Goal: Task Accomplishment & Management: Complete application form

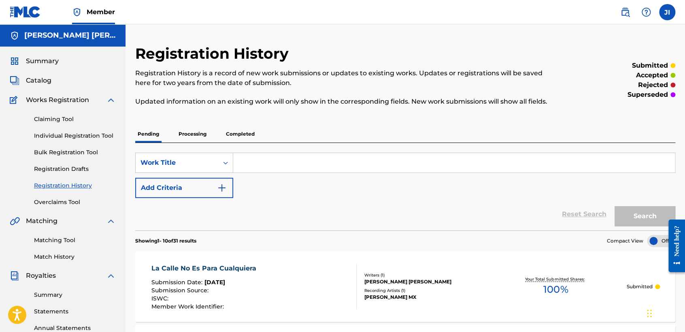
click at [45, 52] on div "Summary Catalog Works Registration Claiming Tool Individual Registration Tool B…" at bounding box center [63, 255] width 126 height 417
click at [49, 64] on span "Summary" at bounding box center [42, 61] width 33 height 10
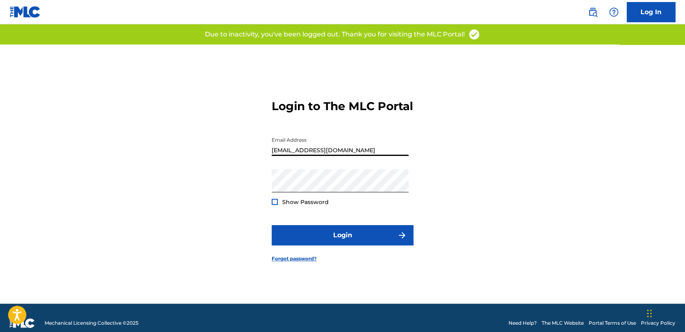
drag, startPoint x: 351, startPoint y: 147, endPoint x: 113, endPoint y: 129, distance: 238.8
click at [113, 129] on div "Login to The MLC Portal Email Address nelsonkanzela@hotmail.com Password Show P…" at bounding box center [342, 174] width 567 height 259
type input "m"
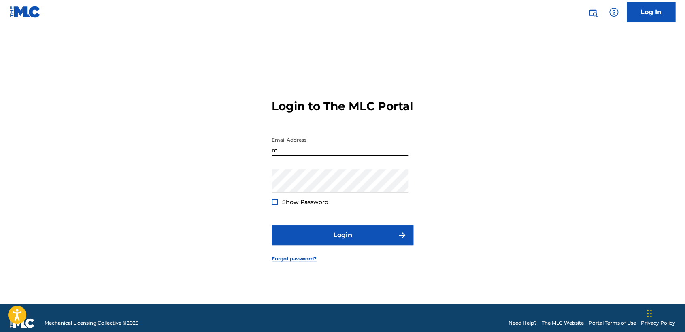
click at [309, 153] on input "m" at bounding box center [340, 144] width 137 height 23
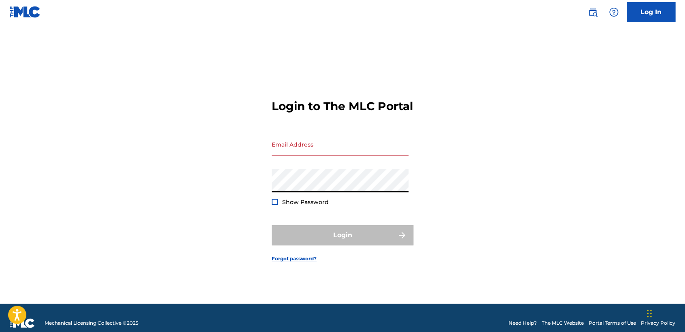
click at [188, 195] on div "Login to The MLC Portal Email Address Password Show Password Login Forgot passw…" at bounding box center [342, 174] width 567 height 259
type input "nelsonkanzela@hotmail.com"
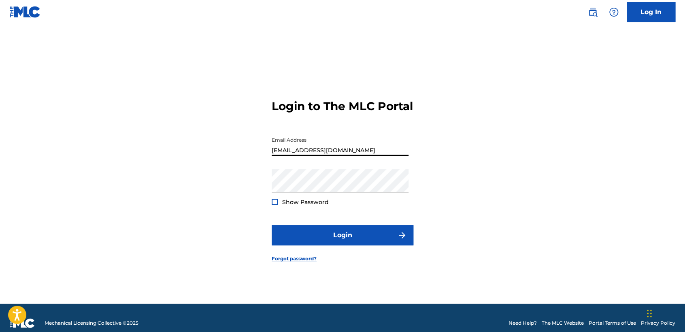
drag, startPoint x: 363, startPoint y: 153, endPoint x: 193, endPoint y: 149, distance: 170.1
click at [197, 153] on div "Login to The MLC Portal Email Address nelsonkanzela@hotmail.com Password Show P…" at bounding box center [342, 174] width 567 height 259
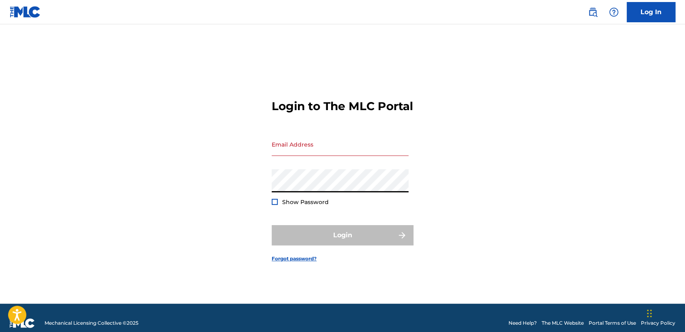
click at [247, 196] on div "Login to The MLC Portal Email Address Password Show Password Login Forgot passw…" at bounding box center [342, 174] width 567 height 259
click at [403, 156] on input "Email Address" at bounding box center [340, 144] width 137 height 23
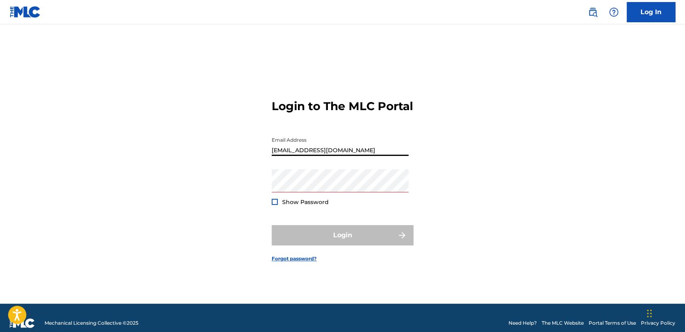
type input "[EMAIL_ADDRESS][DOMAIN_NAME]"
click at [391, 182] on form "Login to The MLC Portal Email Address inclanlopezjuliocesar2@gmail.com Password…" at bounding box center [343, 174] width 142 height 259
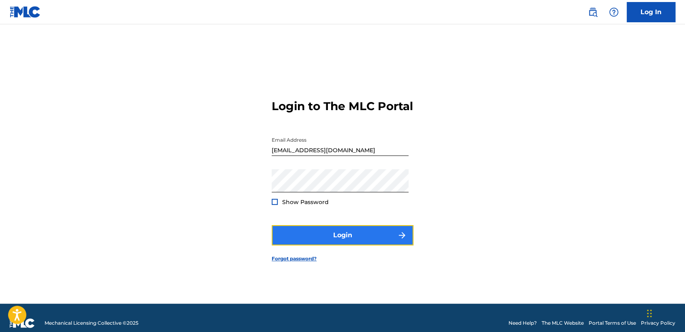
click at [283, 245] on button "Login" at bounding box center [343, 235] width 142 height 20
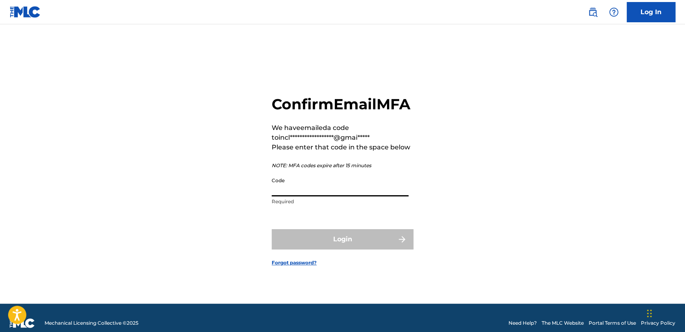
click at [327, 196] on input "Code" at bounding box center [340, 184] width 137 height 23
paste input "382308"
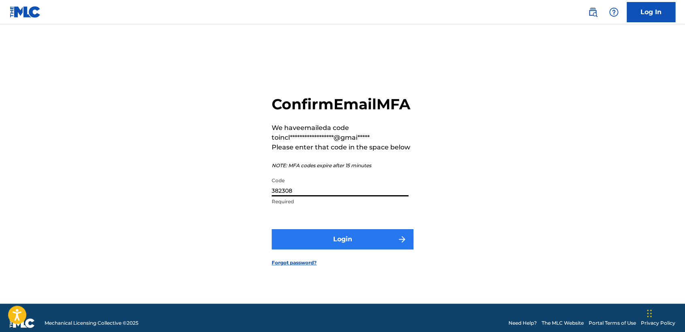
type input "382308"
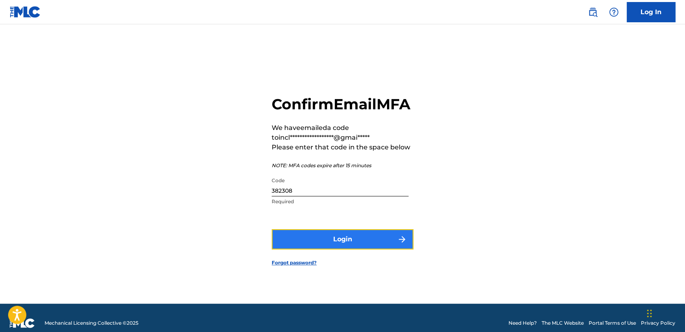
click at [367, 238] on button "Login" at bounding box center [343, 239] width 142 height 20
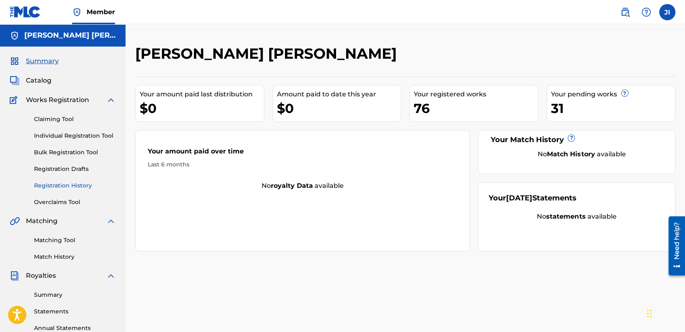
click at [66, 187] on link "Registration History" at bounding box center [75, 185] width 82 height 9
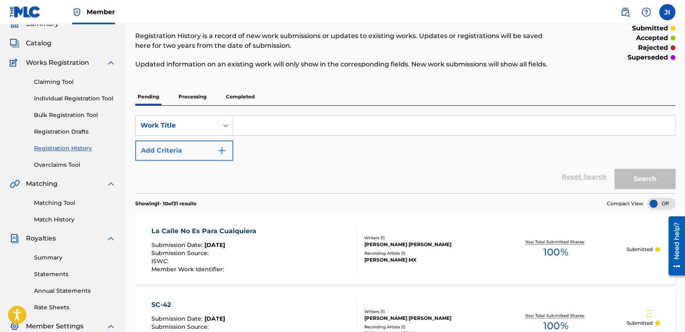
scroll to position [45, 0]
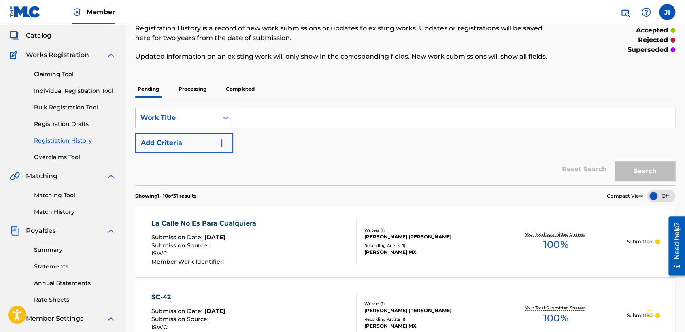
click at [97, 90] on link "Individual Registration Tool" at bounding box center [75, 91] width 82 height 9
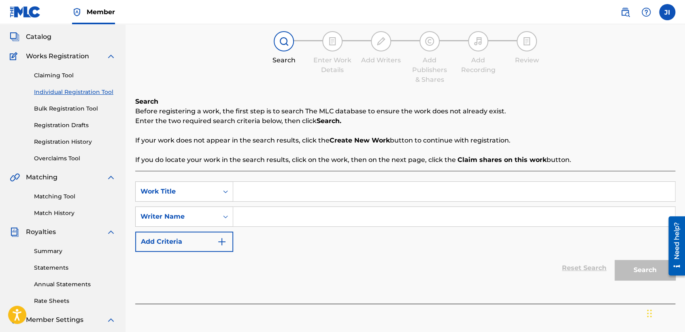
scroll to position [90, 0]
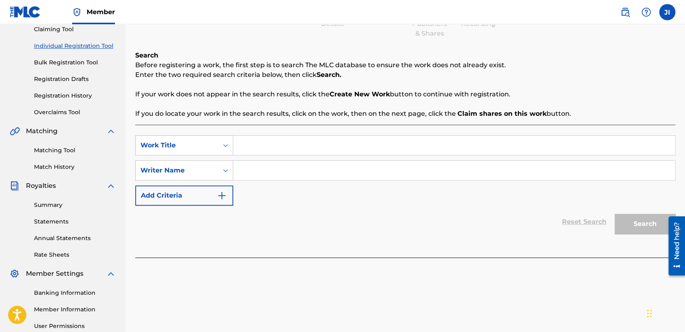
paste input "Condor 1"
type input "Condor 1"
paste input "Condor 1"
type input "Condor 1"
click at [635, 221] on button "Search" at bounding box center [645, 224] width 61 height 20
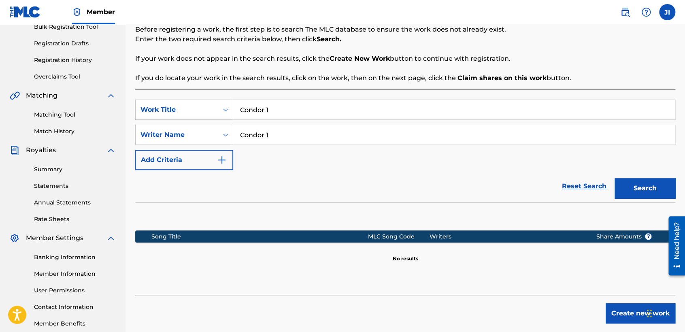
scroll to position [170, 0]
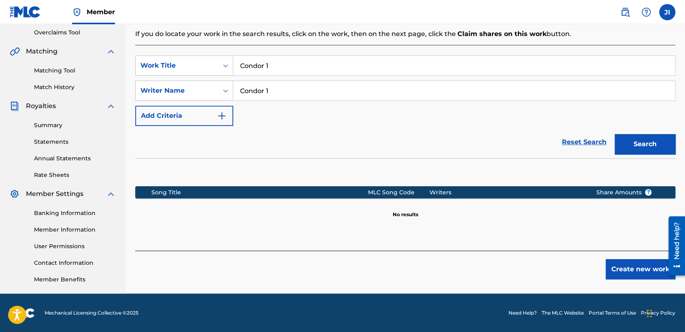
click at [671, 289] on div "Register Work Search Enter Work Details Add Writers Add Publishers & Shares Add…" at bounding box center [406, 84] width 560 height 419
click at [653, 280] on div "Register Work Search Enter Work Details Add Writers Add Publishers & Shares Add…" at bounding box center [406, 84] width 560 height 419
click at [633, 266] on button "Create new work" at bounding box center [641, 269] width 70 height 20
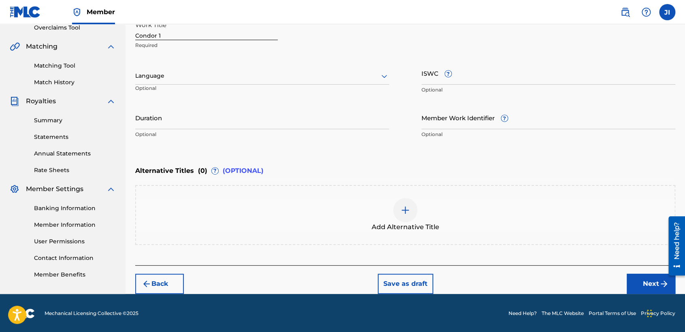
scroll to position [130, 0]
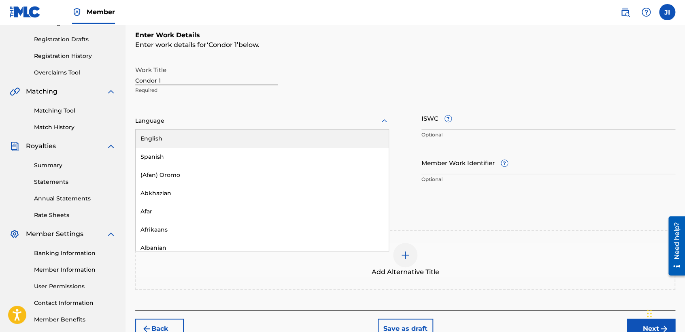
click at [305, 123] on div at bounding box center [262, 121] width 254 height 10
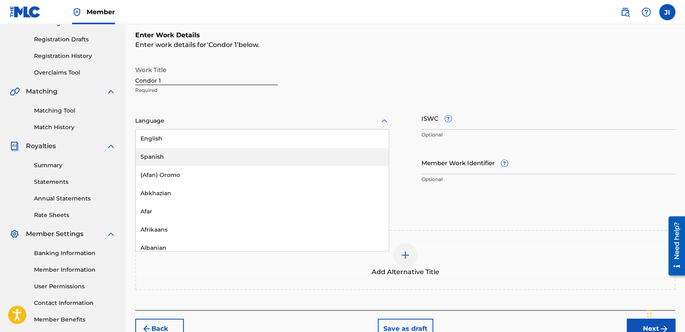
click at [186, 162] on div "Spanish" at bounding box center [262, 157] width 253 height 18
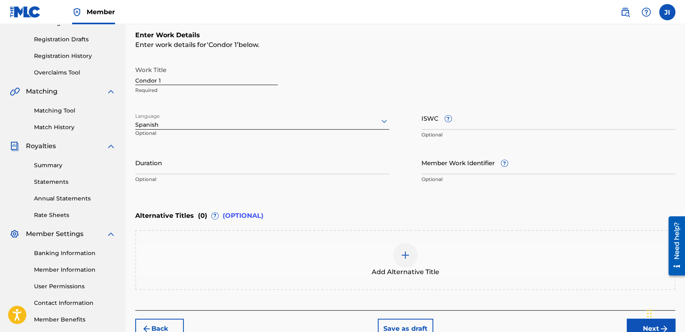
click at [186, 162] on input "Duration" at bounding box center [262, 162] width 254 height 23
type input "03:10"
click at [626, 324] on div "Back Save as draft Next" at bounding box center [405, 324] width 540 height 29
click at [627, 325] on button "Next" at bounding box center [651, 329] width 49 height 20
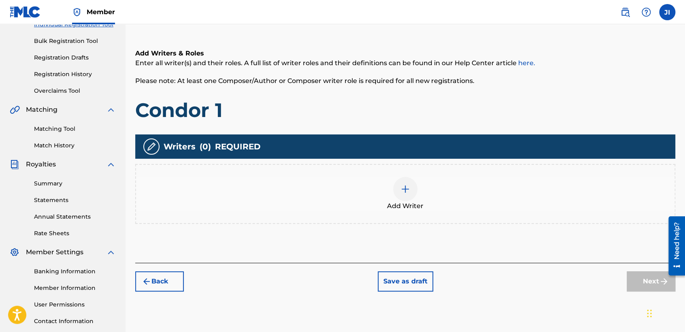
scroll to position [126, 0]
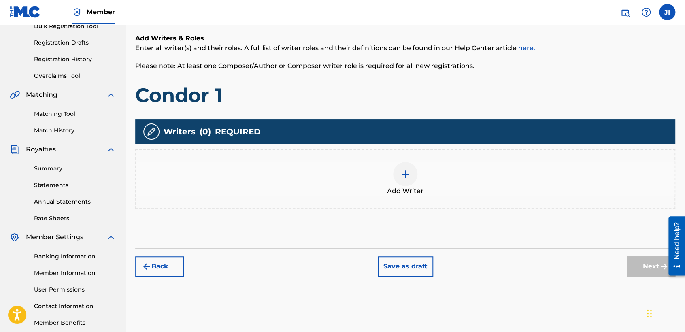
click at [402, 166] on div at bounding box center [405, 174] width 24 height 24
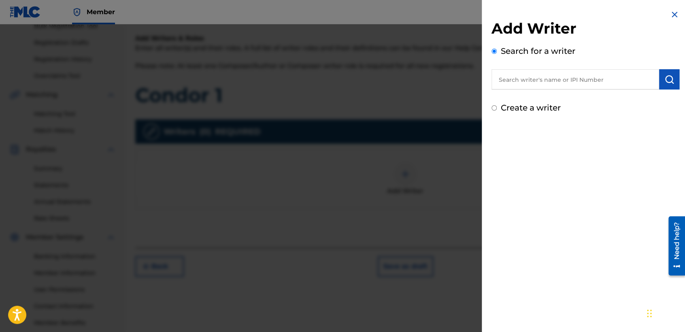
click at [512, 79] on input "text" at bounding box center [576, 79] width 168 height 20
type input "01311542795"
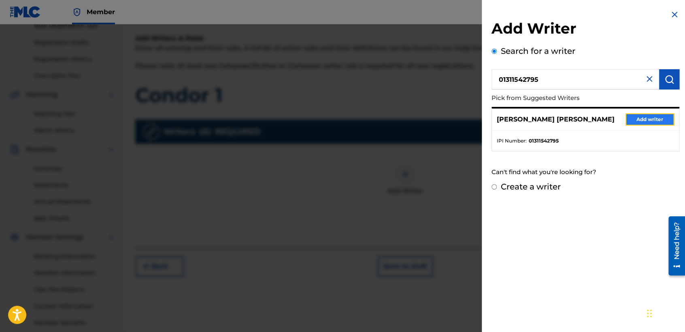
click at [651, 116] on button "Add writer" at bounding box center [650, 119] width 49 height 12
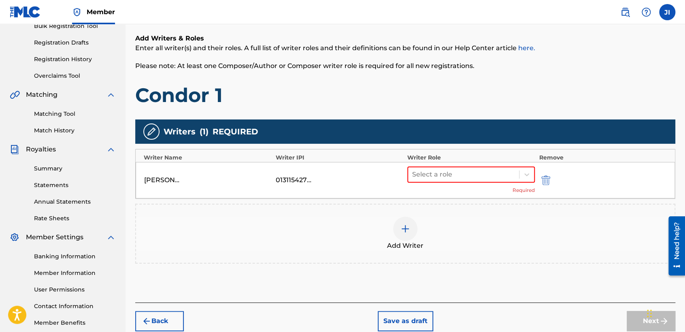
click at [456, 183] on div "Select a role" at bounding box center [471, 174] width 128 height 16
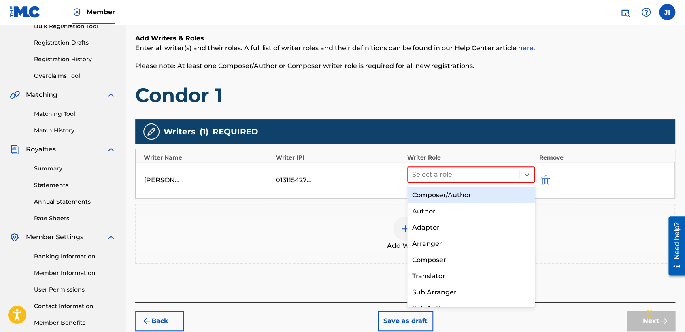
click at [458, 193] on div "Composer/Author" at bounding box center [471, 195] width 128 height 16
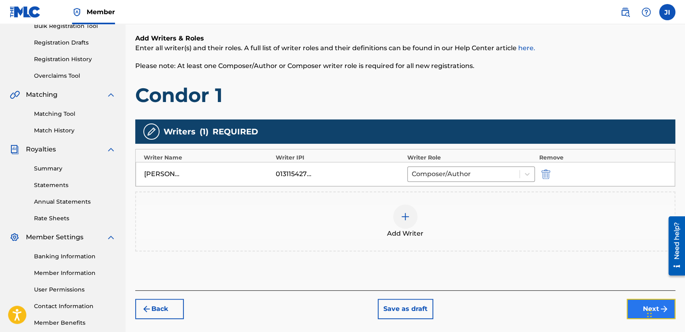
click at [635, 304] on button "Next" at bounding box center [651, 309] width 49 height 20
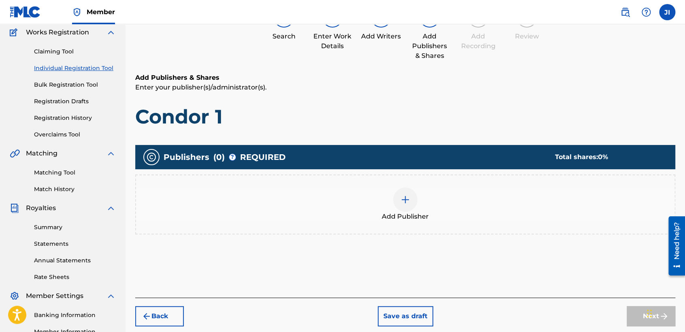
scroll to position [81, 0]
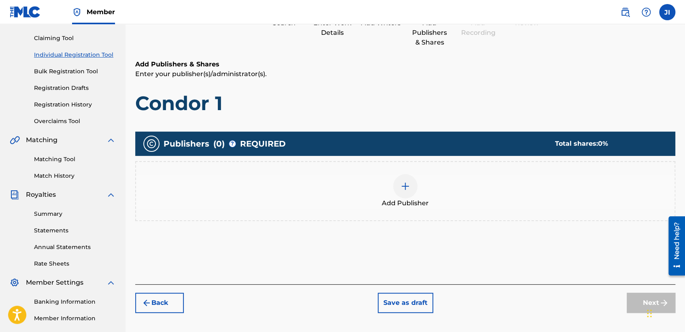
click at [405, 188] on img at bounding box center [406, 186] width 10 height 10
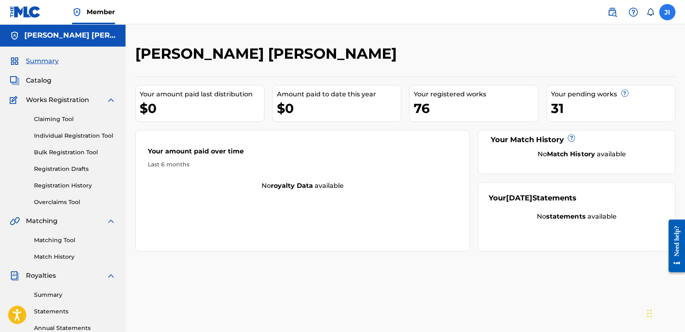
click at [671, 14] on label at bounding box center [667, 12] width 16 height 16
click at [667, 12] on input "JI Julio Cesar Inclan Lopez inclanlopezjuliocesar2@gmail.com Notification Prefe…" at bounding box center [667, 12] width 0 height 0
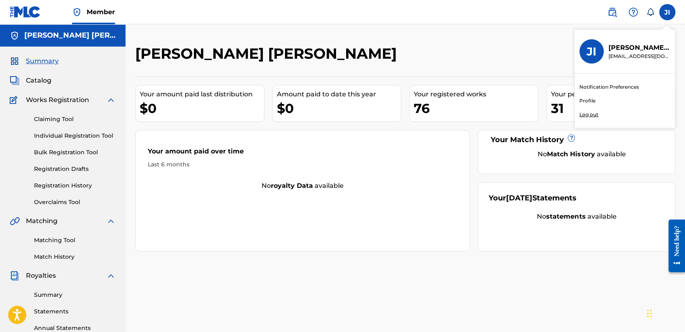
click at [584, 115] on p "Log out" at bounding box center [589, 114] width 19 height 7
click at [667, 12] on input "JI Julio Cesar Inclan Lopez inclanlopezjuliocesar2@gmail.com Notification Prefe…" at bounding box center [667, 12] width 0 height 0
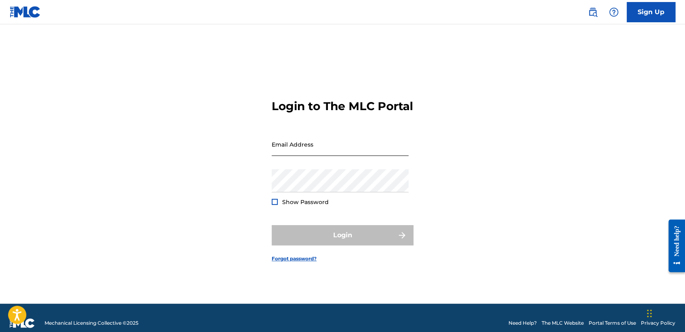
type input "[EMAIL_ADDRESS][DOMAIN_NAME]"
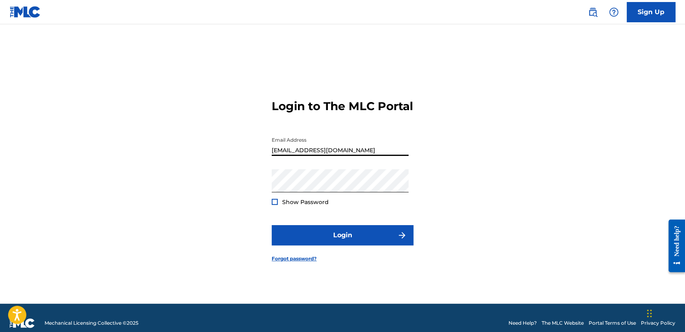
drag, startPoint x: 379, startPoint y: 156, endPoint x: 122, endPoint y: 161, distance: 257.2
click at [121, 162] on div "Login to The MLC Portal Email Address inclanlopezjuliocesar2@gmail.com Password…" at bounding box center [342, 174] width 567 height 259
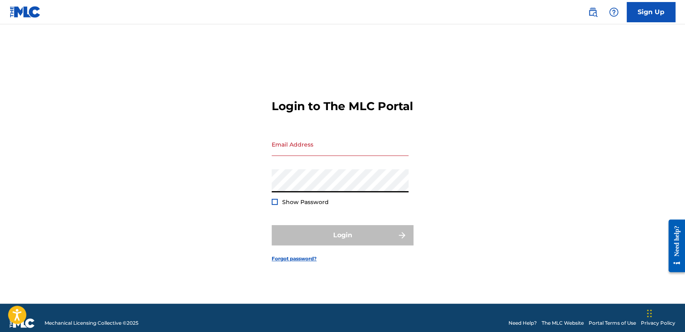
click at [241, 192] on div "Login to The MLC Portal Email Address Password Show Password Login Forgot passw…" at bounding box center [342, 174] width 567 height 259
click at [209, 190] on div "Login to The MLC Portal Email Address Password Show Password Login Forgot passw…" at bounding box center [342, 174] width 567 height 259
click at [213, 178] on div "Login to The MLC Portal Email Address Password Show Password Login Forgot passw…" at bounding box center [342, 174] width 567 height 259
click at [337, 155] on input "Email Address" at bounding box center [340, 144] width 137 height 23
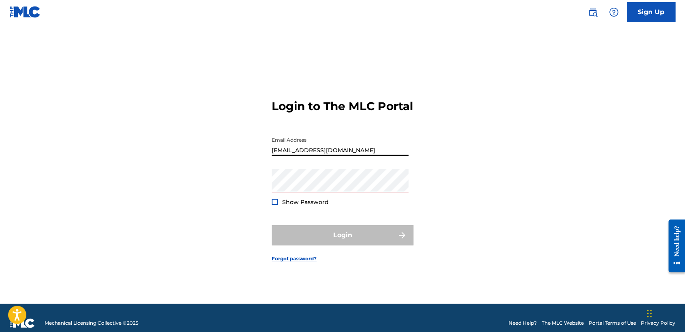
type input "babysyko2401@gmail.com"
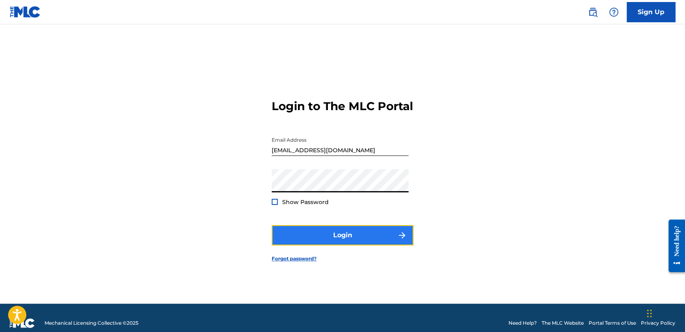
click at [357, 238] on button "Login" at bounding box center [343, 235] width 142 height 20
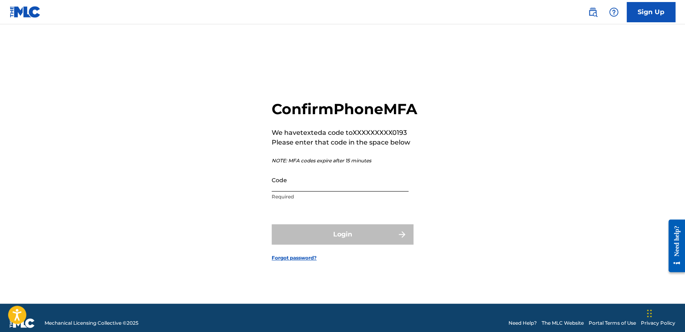
click at [343, 192] on input "Code" at bounding box center [340, 179] width 137 height 23
click at [304, 186] on input "Code" at bounding box center [340, 179] width 137 height 23
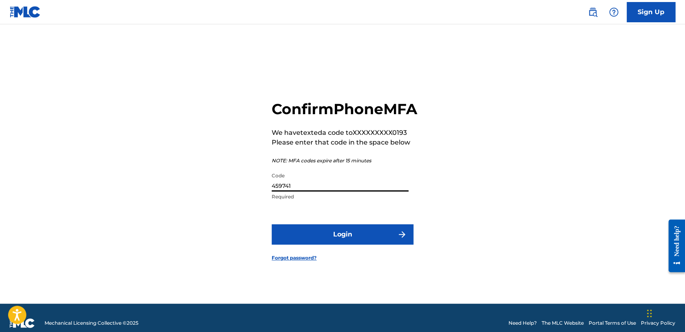
type input "459741"
click at [272, 224] on button "Login" at bounding box center [343, 234] width 142 height 20
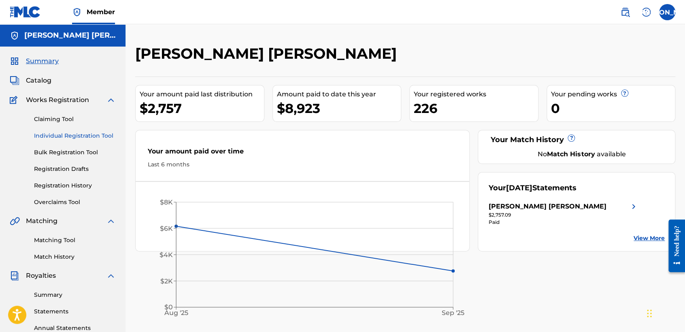
click at [78, 134] on link "Individual Registration Tool" at bounding box center [75, 136] width 82 height 9
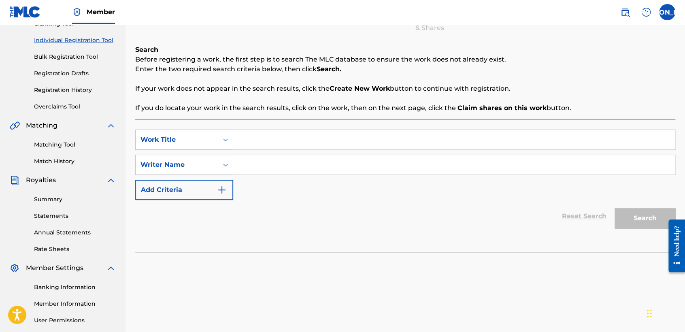
scroll to position [45, 0]
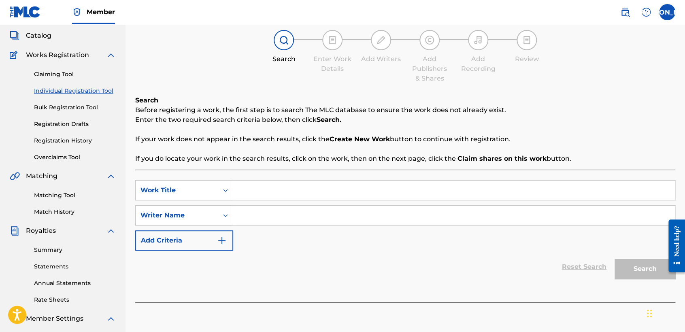
click at [271, 190] on input "Search Form" at bounding box center [454, 190] width 442 height 19
paste input "El Tony V2"
type input "El Tony V2"
paste input "El Tony V2"
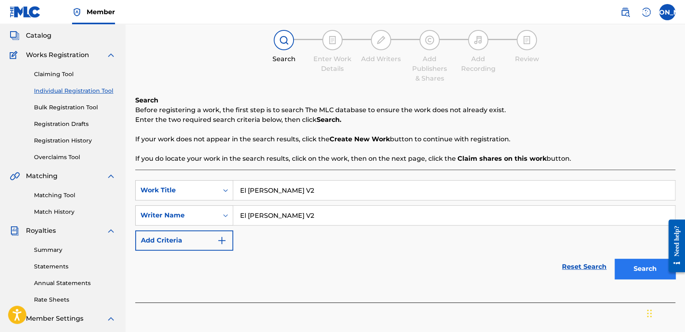
type input "El Tony V2"
click at [639, 262] on button "Search" at bounding box center [645, 269] width 61 height 20
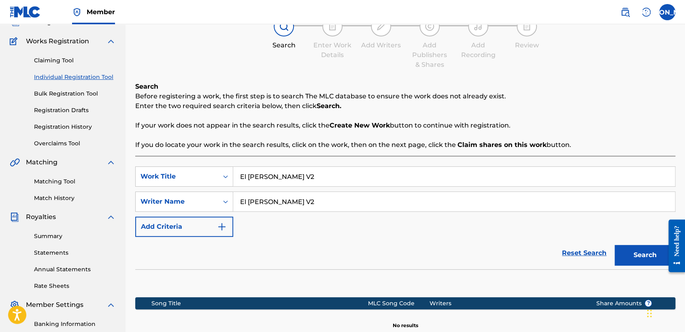
scroll to position [170, 0]
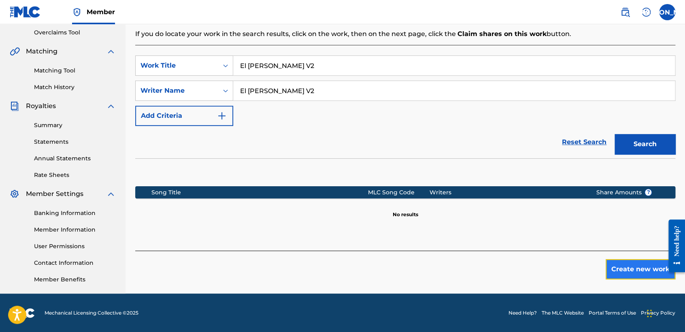
click at [621, 264] on button "Create new work" at bounding box center [641, 269] width 70 height 20
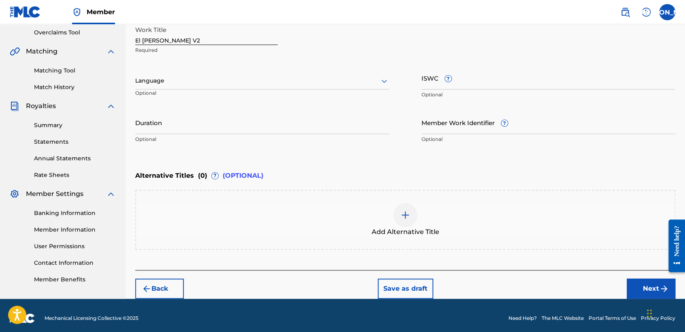
scroll to position [175, 0]
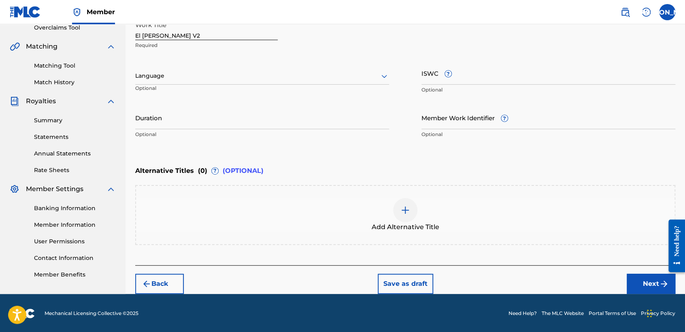
click at [175, 80] on div at bounding box center [262, 76] width 254 height 10
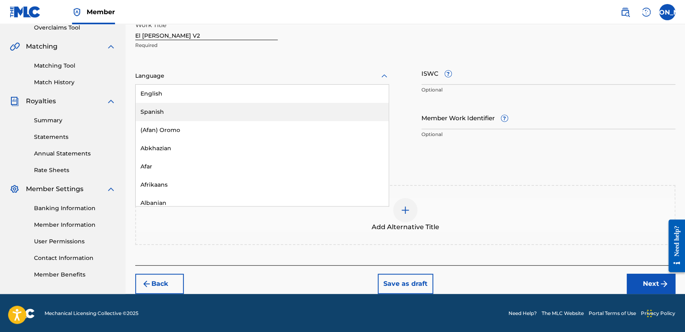
click at [182, 111] on div "Spanish" at bounding box center [262, 112] width 253 height 18
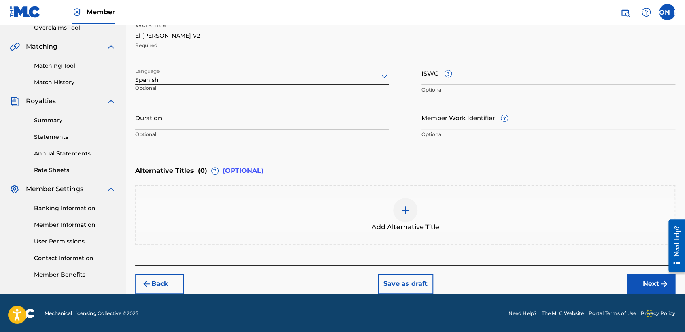
click at [182, 112] on input "Duration" at bounding box center [262, 117] width 254 height 23
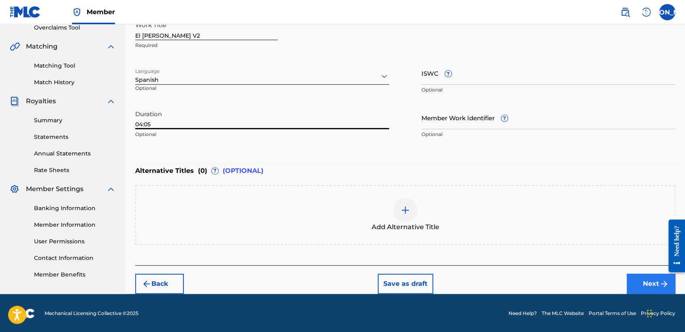
type input "04:05"
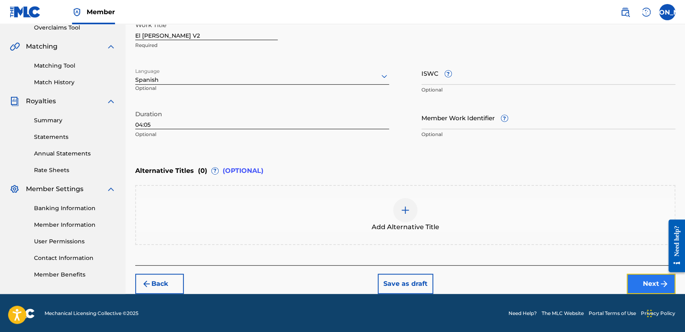
click at [647, 283] on button "Next" at bounding box center [651, 284] width 49 height 20
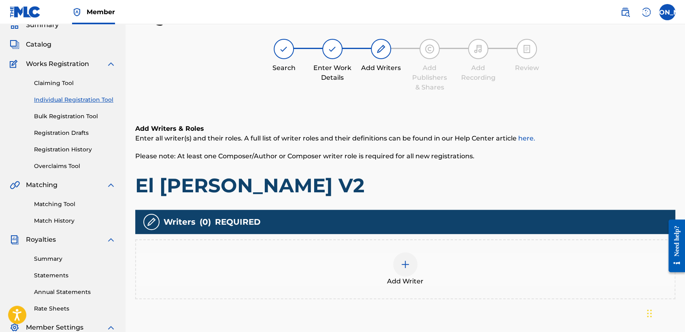
scroll to position [81, 0]
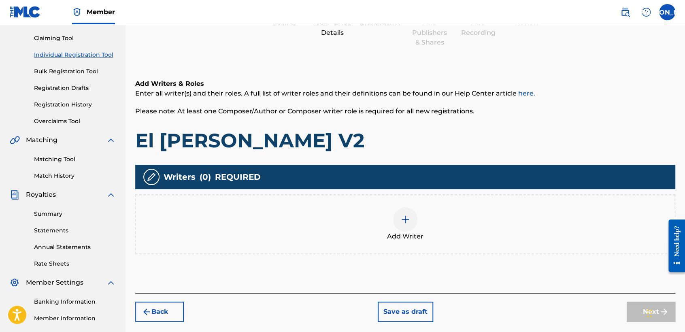
click at [415, 228] on div "Add Writer" at bounding box center [405, 224] width 539 height 34
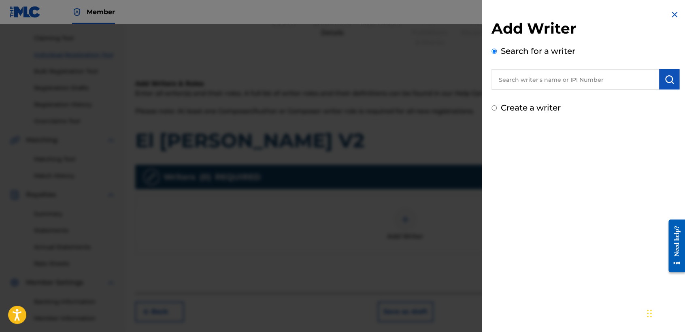
click at [494, 109] on input "Create a writer" at bounding box center [494, 107] width 5 height 5
radio input "false"
radio input "true"
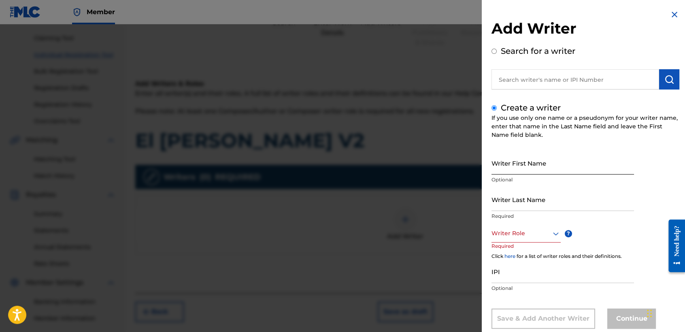
click at [504, 170] on input "Writer First Name" at bounding box center [563, 162] width 143 height 23
type input "Jose Osvaldo"
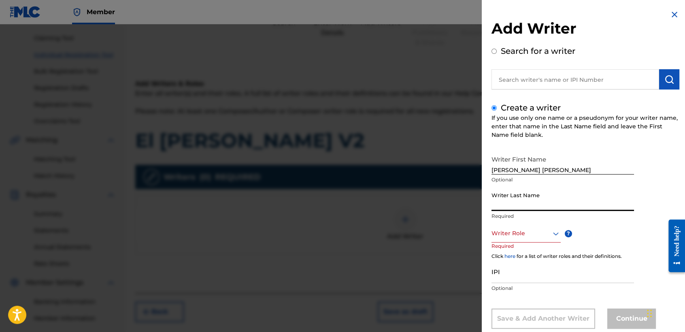
click at [600, 203] on input "Writer Last Name" at bounding box center [563, 199] width 143 height 23
type input "Arriaga Valdez"
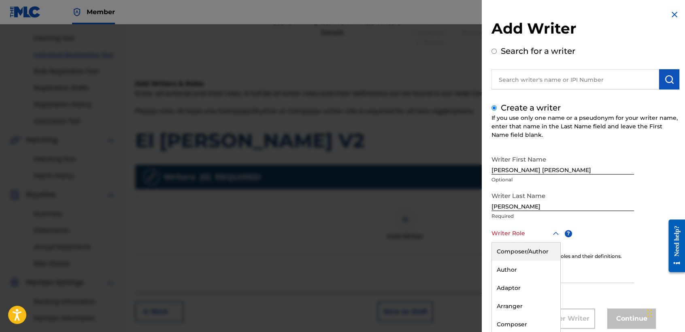
scroll to position [18, 0]
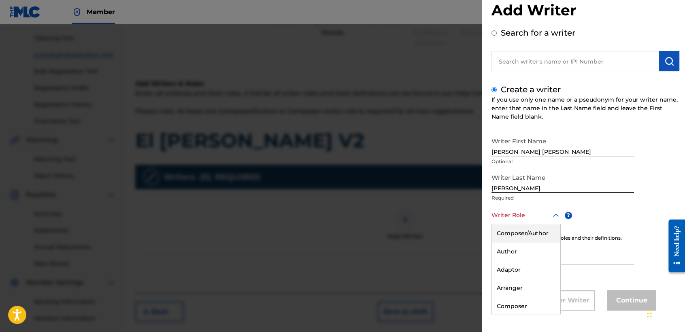
click at [552, 224] on div "8 results available. Use Up and Down to choose options, press Enter to select t…" at bounding box center [526, 215] width 69 height 18
click at [551, 232] on div "Composer/Author" at bounding box center [526, 233] width 68 height 18
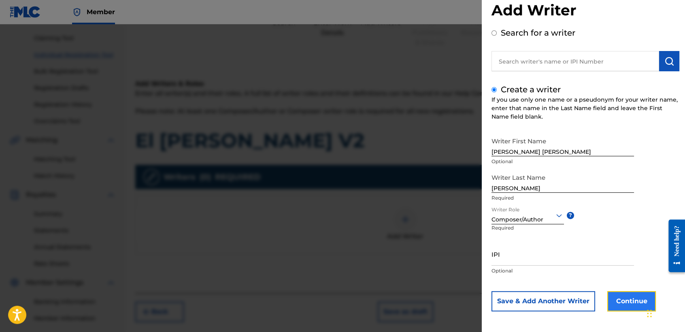
click at [626, 303] on button "Continue" at bounding box center [631, 301] width 49 height 20
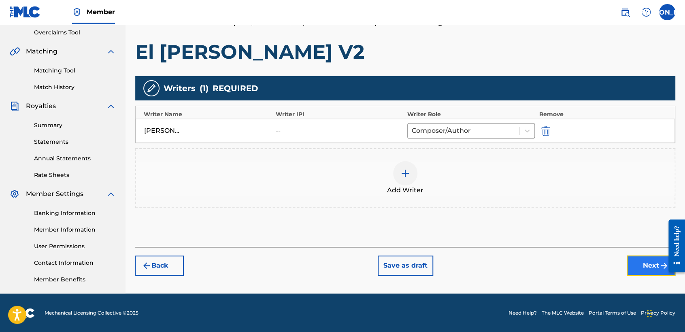
click at [638, 263] on button "Next" at bounding box center [651, 266] width 49 height 20
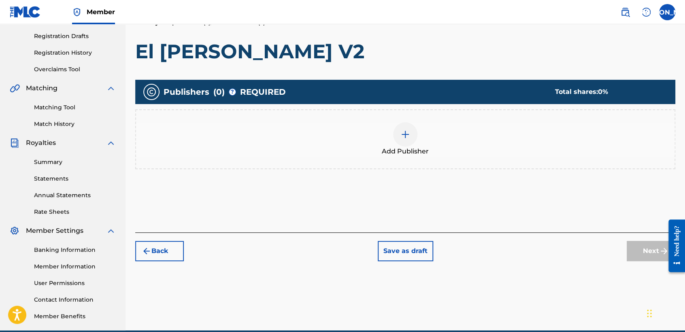
scroll to position [36, 0]
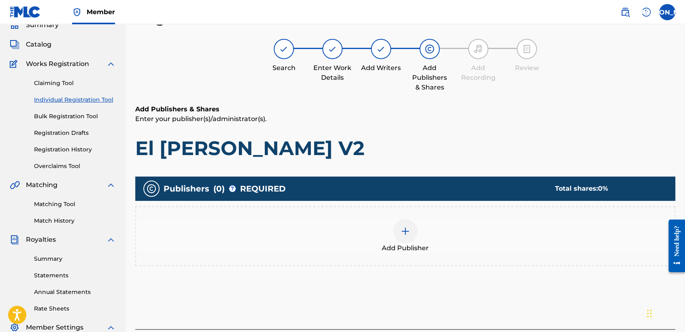
click at [389, 245] on span "Add Publisher" at bounding box center [405, 248] width 47 height 10
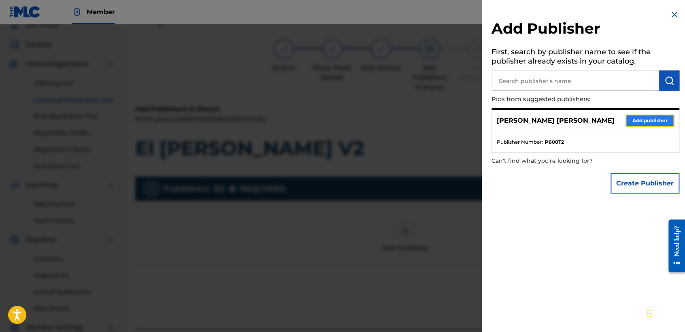
click at [669, 121] on button "Add publisher" at bounding box center [650, 121] width 49 height 12
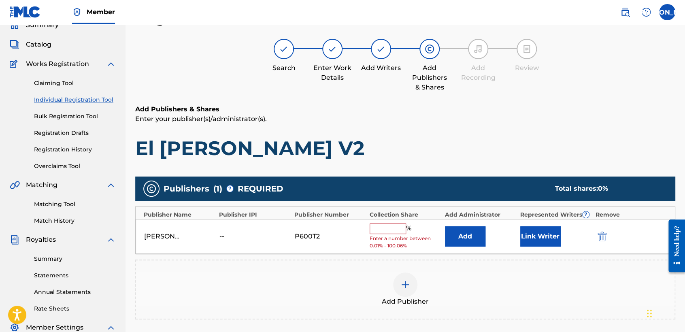
click at [379, 231] on input "text" at bounding box center [388, 229] width 36 height 11
type input "100"
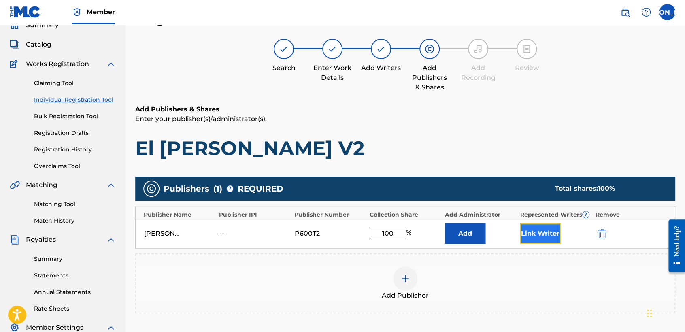
click at [557, 241] on button "Link Writer" at bounding box center [540, 234] width 40 height 20
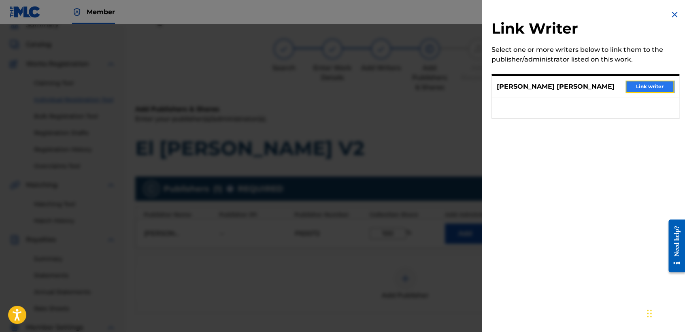
click at [639, 81] on button "Link writer" at bounding box center [650, 87] width 49 height 12
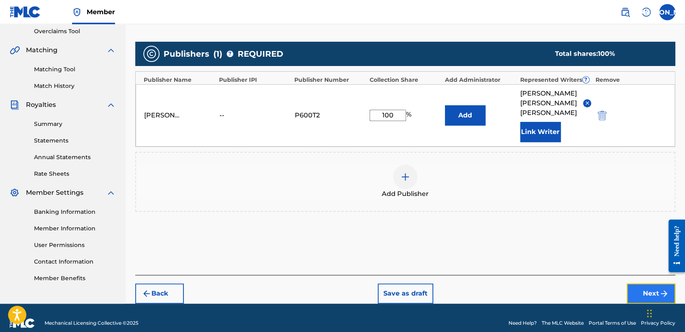
click at [639, 284] on button "Next" at bounding box center [651, 293] width 49 height 20
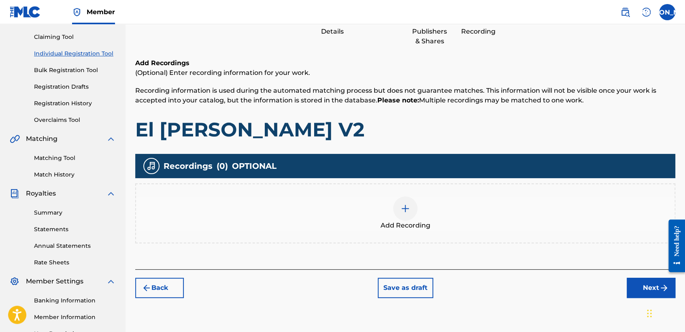
scroll to position [170, 0]
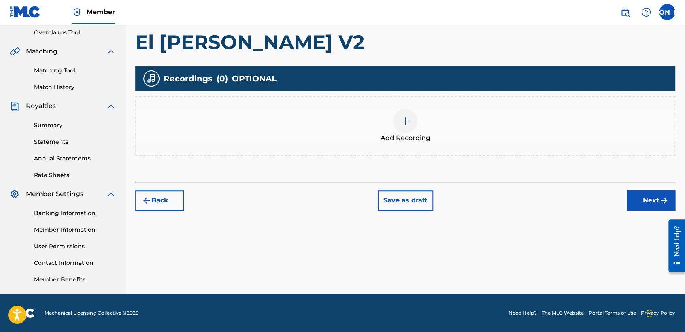
click at [418, 128] on div "Add Recording" at bounding box center [405, 126] width 539 height 34
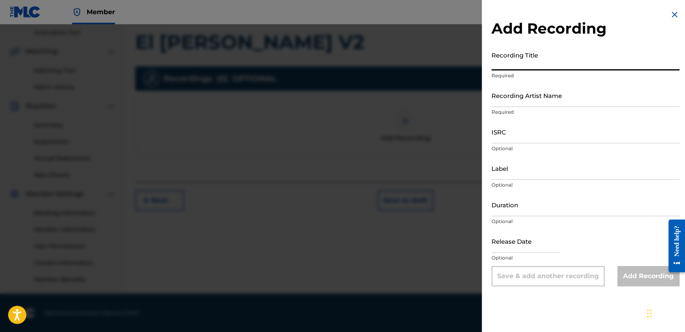
click at [515, 62] on input "Recording Title" at bounding box center [586, 58] width 188 height 23
paste input "El Tony V2"
type input "El Tony V2"
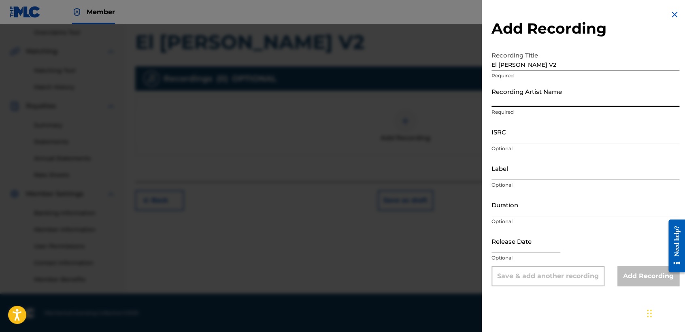
drag, startPoint x: 525, startPoint y: 96, endPoint x: 526, endPoint y: 103, distance: 7.4
click at [525, 96] on input "Recording Artist Name" at bounding box center [586, 95] width 188 height 23
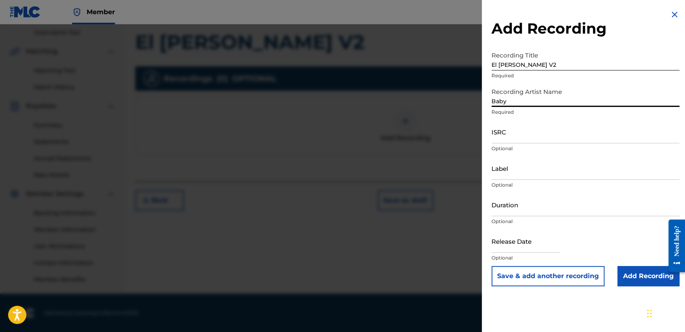
type input "Baby Syko"
click at [590, 136] on input "ISRC" at bounding box center [586, 131] width 188 height 23
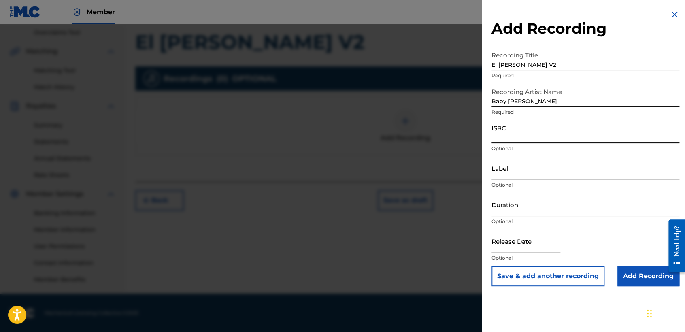
paste input "QZS7J2565727"
type input "QZS7J2565727"
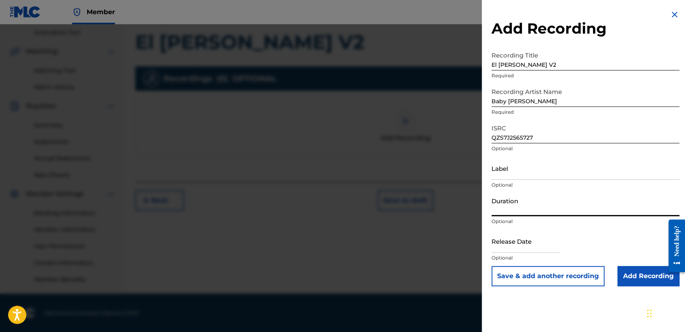
click at [543, 198] on input "Duration" at bounding box center [586, 204] width 188 height 23
type input "04:05"
click at [523, 239] on input "text" at bounding box center [526, 241] width 69 height 23
select select "8"
select select "2025"
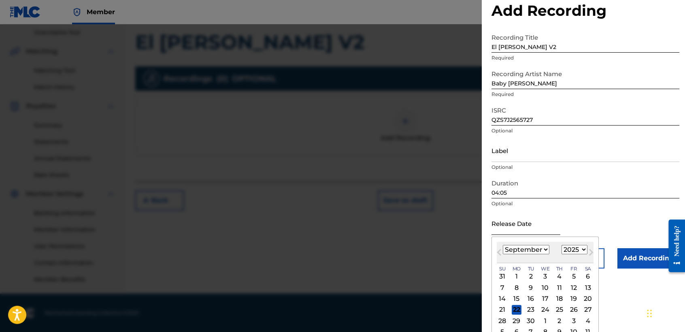
scroll to position [28, 0]
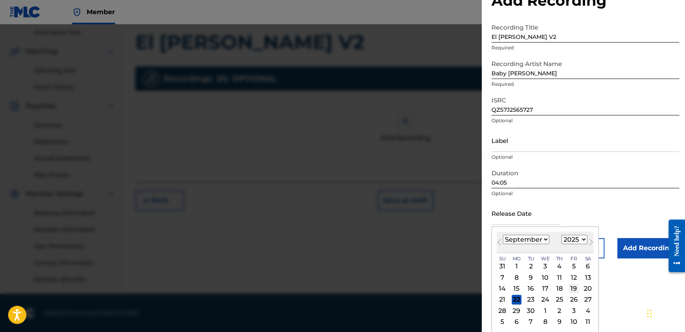
click at [571, 288] on div "19" at bounding box center [574, 289] width 10 height 10
type input "September 19 2025"
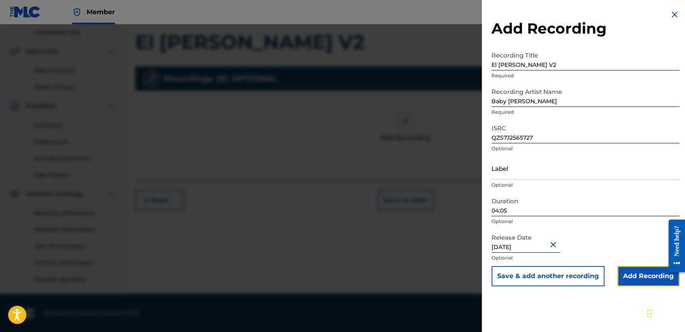
drag, startPoint x: 629, startPoint y: 272, endPoint x: 628, endPoint y: 264, distance: 7.8
click at [629, 271] on input "Add Recording" at bounding box center [649, 276] width 62 height 20
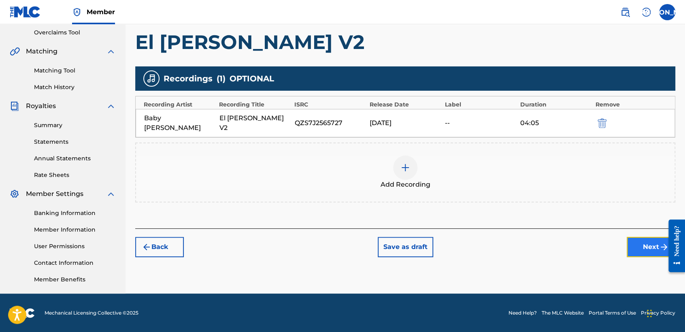
click at [639, 242] on button "Next" at bounding box center [651, 247] width 49 height 20
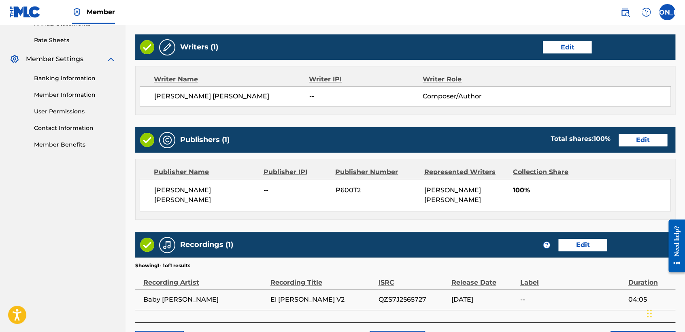
scroll to position [362, 0]
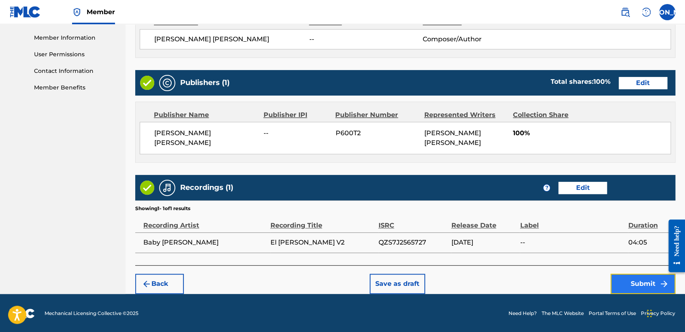
click at [642, 278] on button "Submit" at bounding box center [643, 284] width 65 height 20
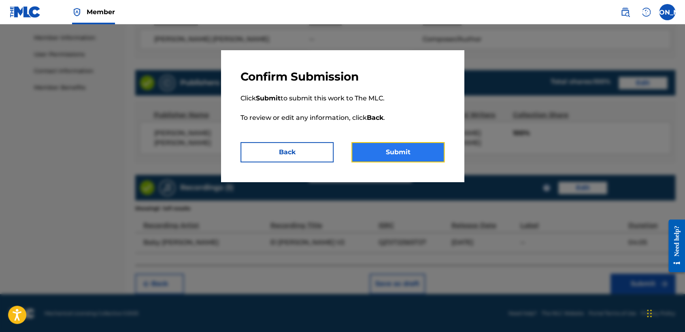
click at [414, 149] on button "Submit" at bounding box center [398, 152] width 93 height 20
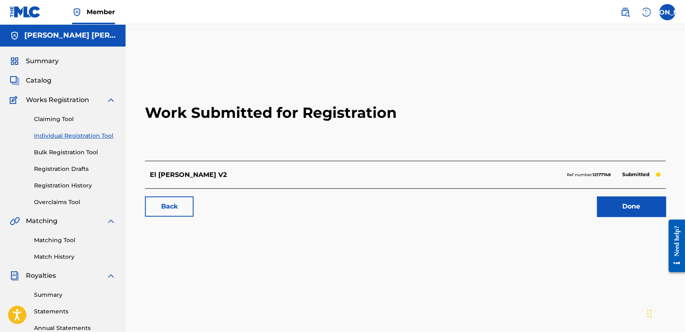
click at [101, 134] on link "Individual Registration Tool" at bounding box center [75, 136] width 82 height 9
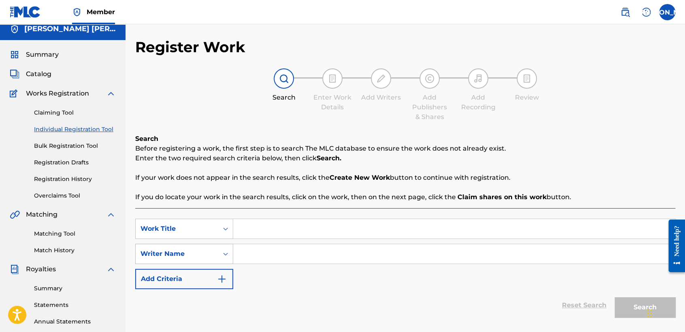
scroll to position [90, 0]
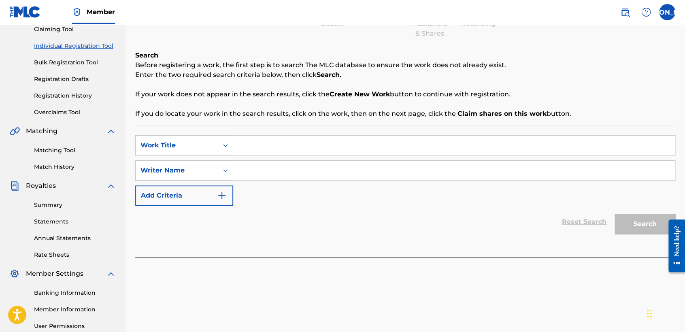
paste input "El Coin v10"
type input "El Coin v10"
paste input "El Coin v10"
type input "El Coin v10"
click at [633, 224] on button "Search" at bounding box center [645, 224] width 61 height 20
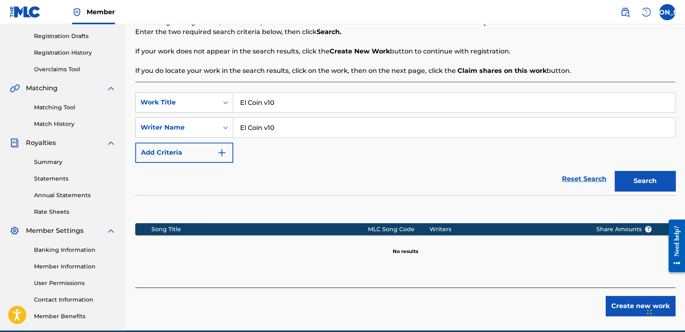
scroll to position [170, 0]
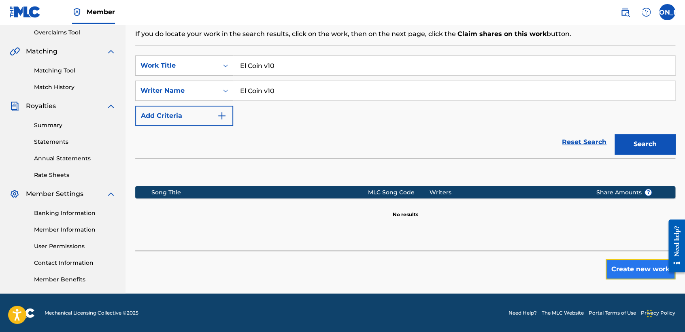
click at [616, 266] on button "Create new work" at bounding box center [641, 269] width 70 height 20
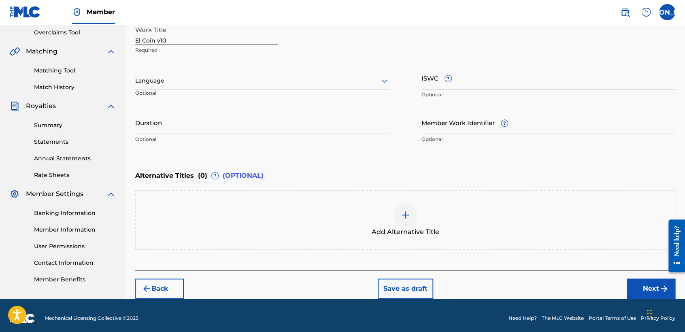
click at [231, 78] on div "Language Optional" at bounding box center [262, 84] width 254 height 36
click at [230, 82] on div at bounding box center [262, 81] width 254 height 10
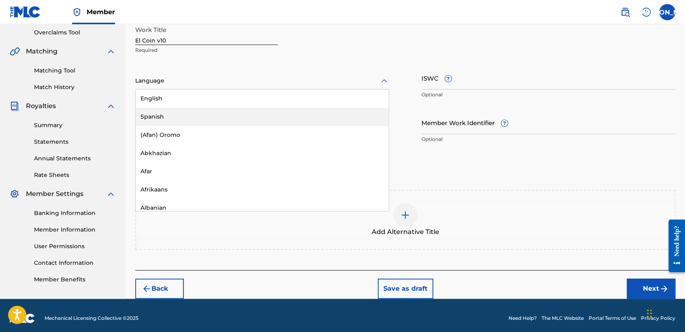
click at [193, 112] on div "Spanish" at bounding box center [262, 117] width 253 height 18
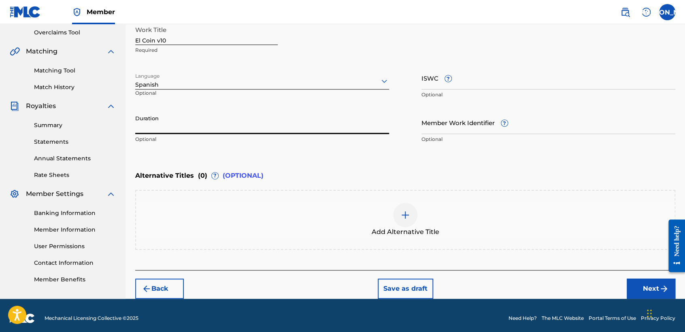
click at [193, 117] on input "Duration" at bounding box center [262, 122] width 254 height 23
type input "05:34"
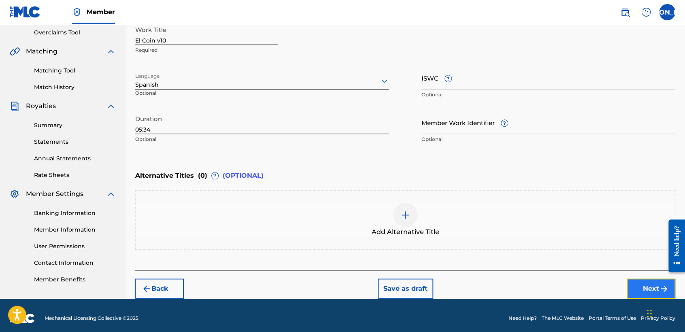
click at [628, 280] on button "Next" at bounding box center [651, 289] width 49 height 20
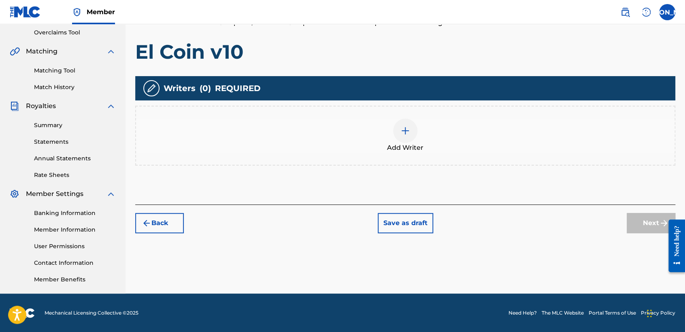
click at [411, 148] on span "Add Writer" at bounding box center [405, 148] width 36 height 10
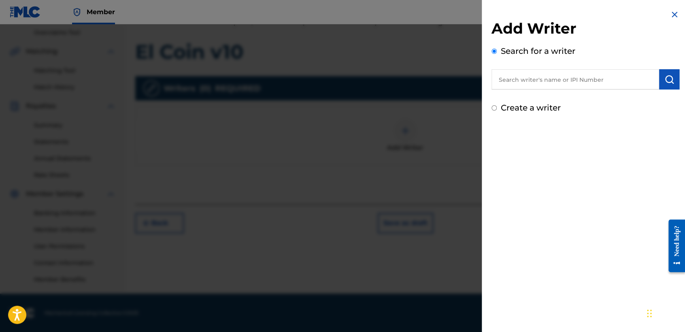
drag, startPoint x: 411, startPoint y: 148, endPoint x: 516, endPoint y: 70, distance: 130.6
click at [516, 70] on input "text" at bounding box center [576, 79] width 168 height 20
click at [495, 109] on input "Create a writer" at bounding box center [494, 107] width 5 height 5
radio input "false"
radio input "true"
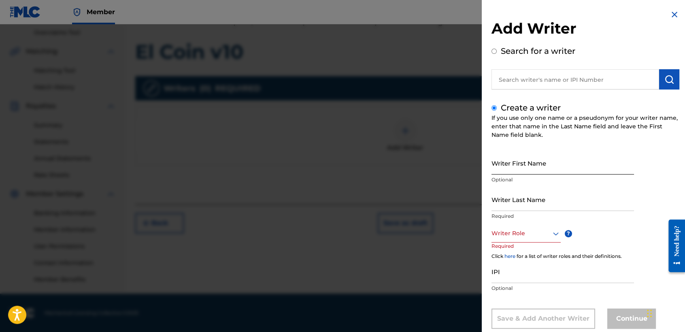
click at [499, 162] on input "Writer First Name" at bounding box center [563, 162] width 143 height 23
click at [505, 170] on input "JoseOsvaldo" at bounding box center [563, 162] width 143 height 23
click at [537, 178] on p "Optional" at bounding box center [563, 179] width 143 height 7
click at [504, 174] on input "JoseOsvaldo" at bounding box center [563, 162] width 143 height 23
drag, startPoint x: 522, startPoint y: 181, endPoint x: 525, endPoint y: 186, distance: 6.4
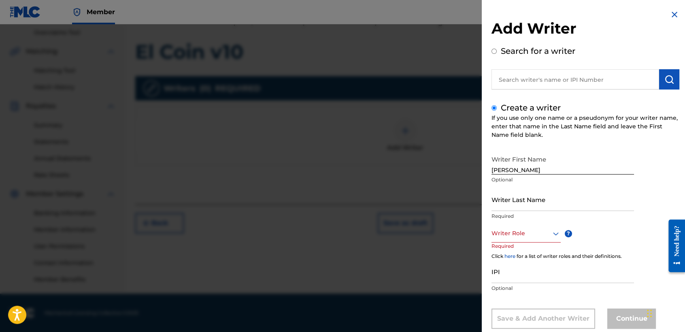
click at [524, 183] on div "Writer First Name JoseOsvaldo Optional" at bounding box center [563, 169] width 143 height 36
click at [504, 172] on input "JoseOsvaldo" at bounding box center [563, 162] width 143 height 23
type input "Jose Osvaldo"
click at [516, 198] on input "Writer Last Name" at bounding box center [563, 199] width 143 height 23
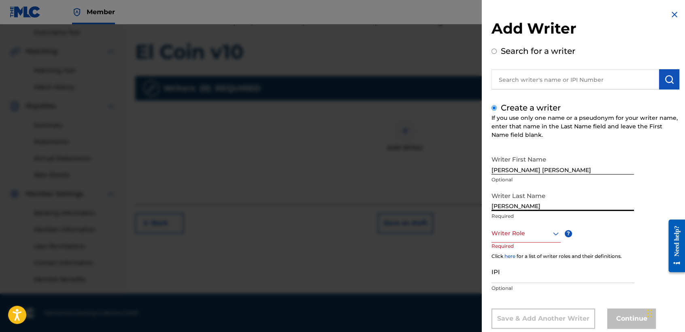
click at [516, 198] on input "Arriaga Valdez" at bounding box center [563, 199] width 143 height 23
type input "Arriaga Valdez"
click at [539, 237] on div "Writer Role" at bounding box center [526, 233] width 69 height 18
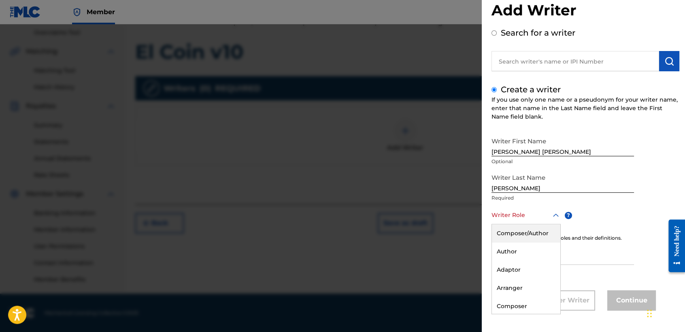
click at [539, 237] on div "Composer/Author" at bounding box center [526, 233] width 68 height 18
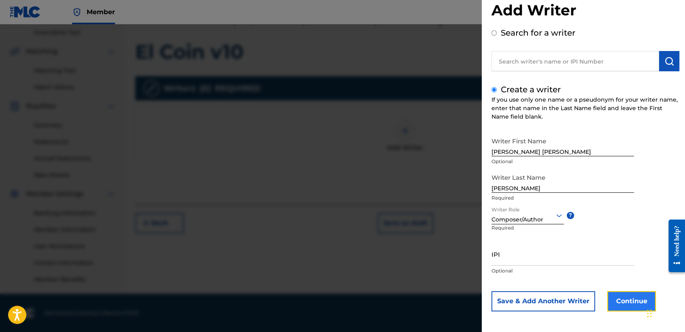
click at [615, 307] on button "Continue" at bounding box center [631, 301] width 49 height 20
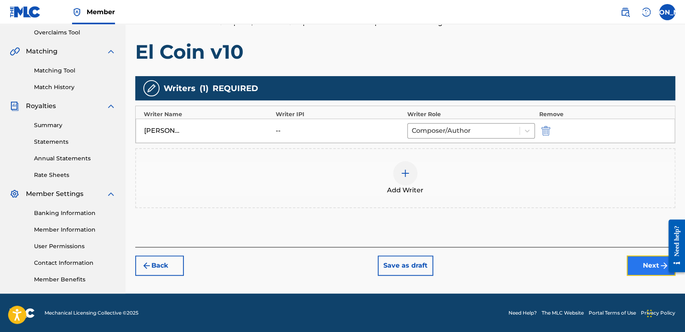
click at [648, 264] on button "Next" at bounding box center [651, 266] width 49 height 20
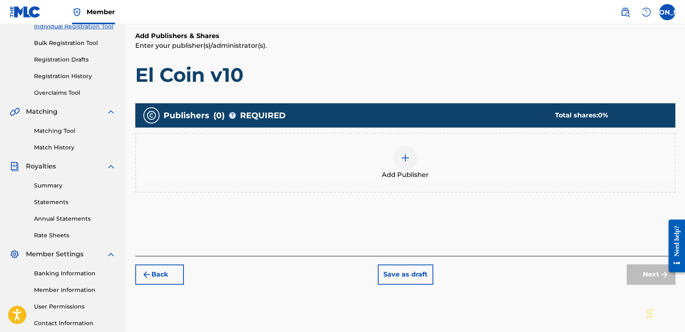
scroll to position [170, 0]
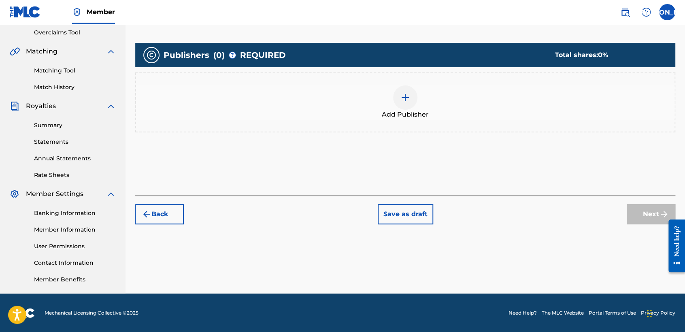
click at [415, 102] on div at bounding box center [405, 97] width 24 height 24
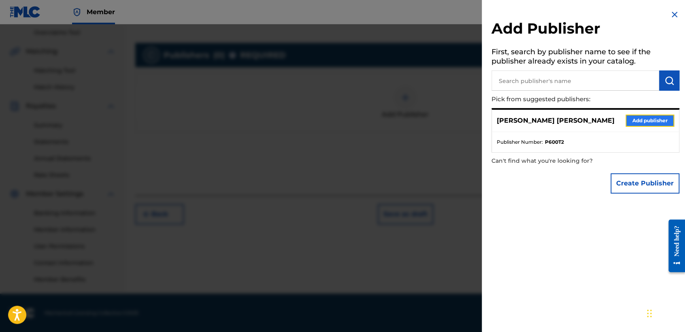
click at [660, 125] on button "Add publisher" at bounding box center [650, 121] width 49 height 12
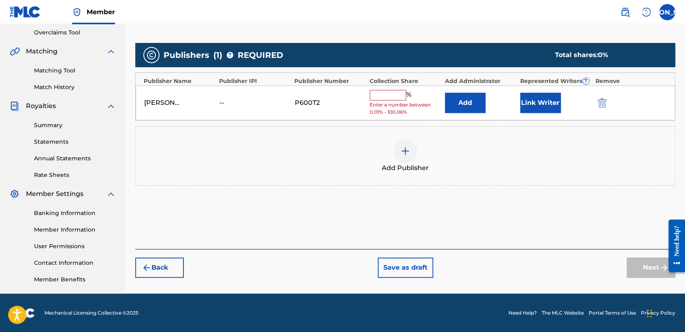
click at [400, 98] on input "text" at bounding box center [388, 95] width 36 height 11
type input "100"
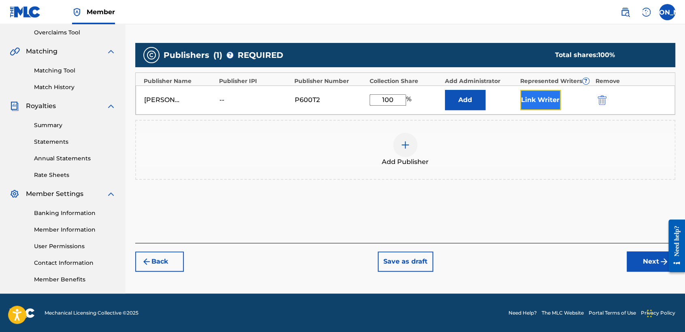
click at [539, 102] on button "Link Writer" at bounding box center [540, 100] width 40 height 20
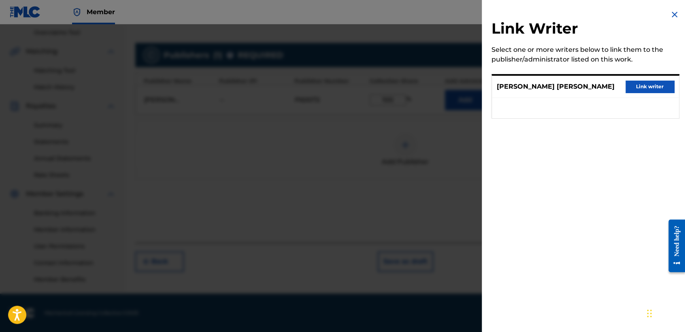
click at [637, 94] on div "Jose Osvaldo Arriaga Valdez Link writer" at bounding box center [585, 87] width 187 height 22
click at [642, 89] on button "Link writer" at bounding box center [650, 87] width 49 height 12
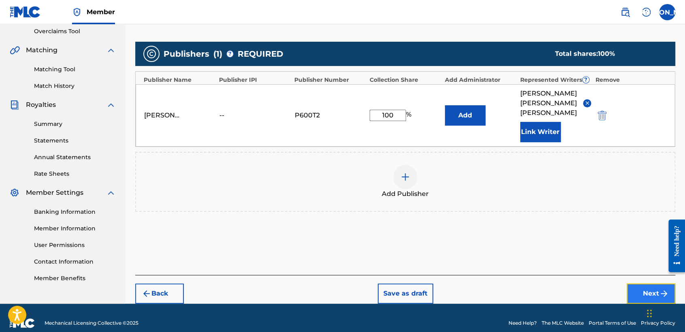
click at [648, 283] on button "Next" at bounding box center [651, 293] width 49 height 20
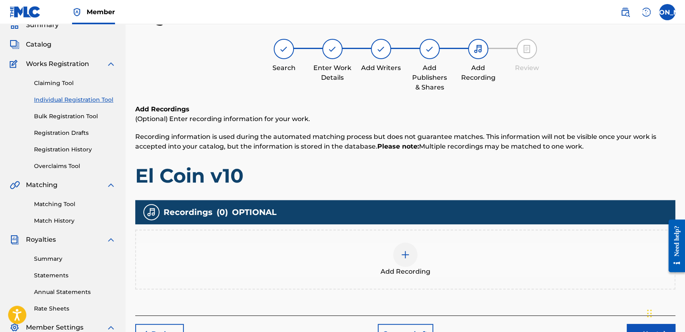
scroll to position [126, 0]
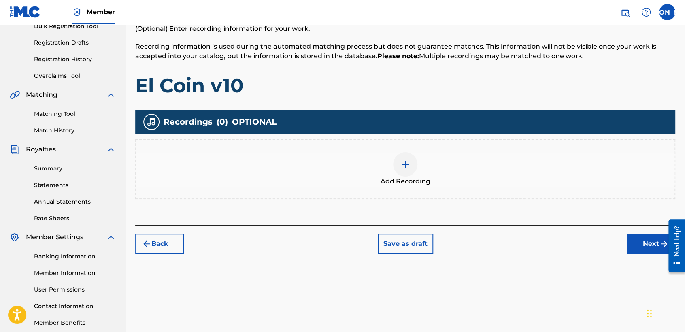
click at [415, 169] on div at bounding box center [405, 164] width 24 height 24
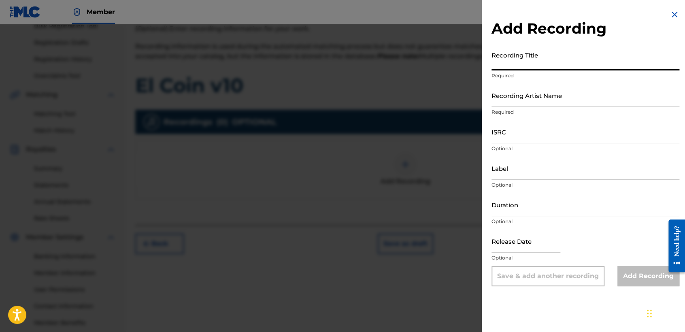
click at [515, 64] on input "Recording Title" at bounding box center [586, 58] width 188 height 23
paste input "El Coin v10"
type input "El Coin v10"
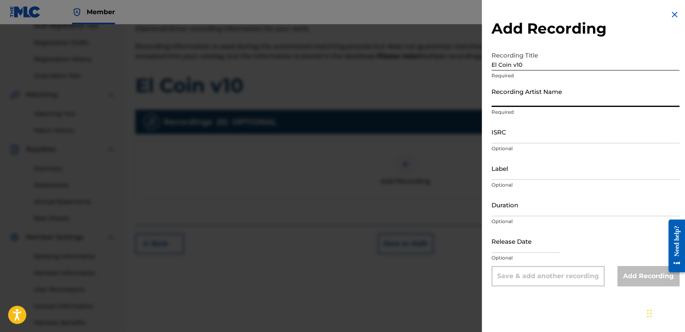
click at [528, 93] on input "Recording Artist Name" at bounding box center [586, 95] width 188 height 23
type input "Baby Syko"
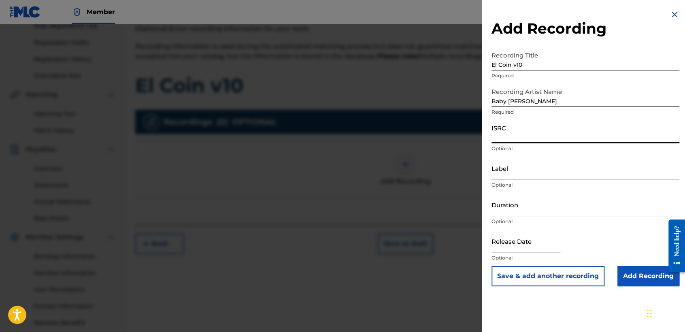
click at [535, 132] on input "ISRC" at bounding box center [586, 131] width 188 height 23
paste input "QZS7J2565993"
type input "QZS7J2565993"
click at [538, 206] on input "Duration" at bounding box center [586, 204] width 188 height 23
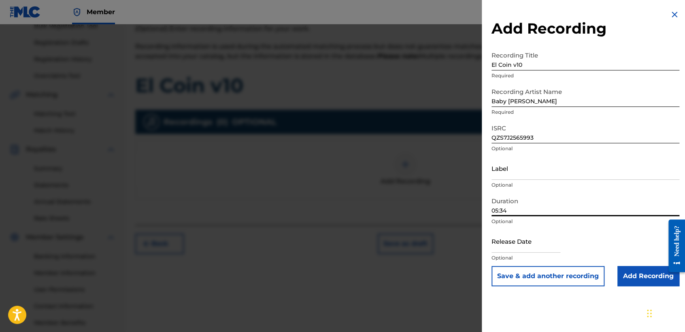
type input "05:34"
click at [530, 238] on input "text" at bounding box center [526, 241] width 69 height 23
select select "8"
select select "2025"
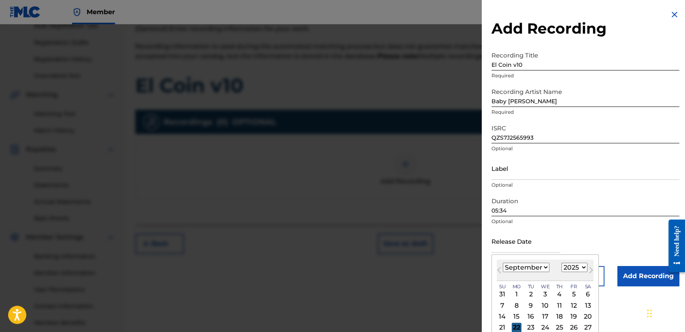
click at [516, 326] on div "22" at bounding box center [517, 328] width 10 height 10
type input "September 22 2025"
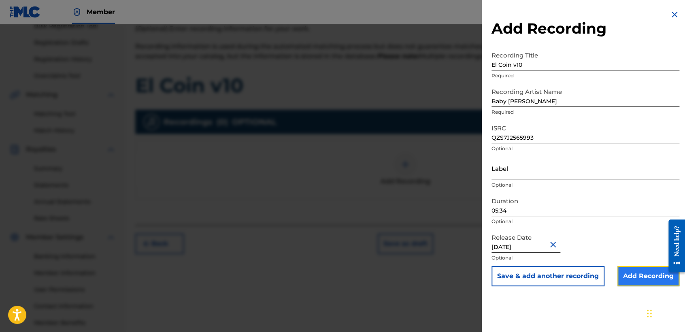
click at [637, 277] on input "Add Recording" at bounding box center [649, 276] width 62 height 20
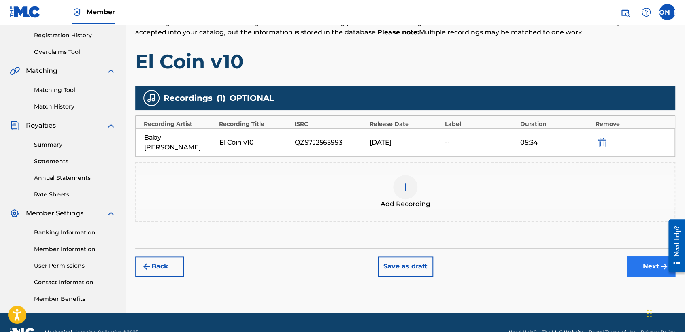
scroll to position [170, 0]
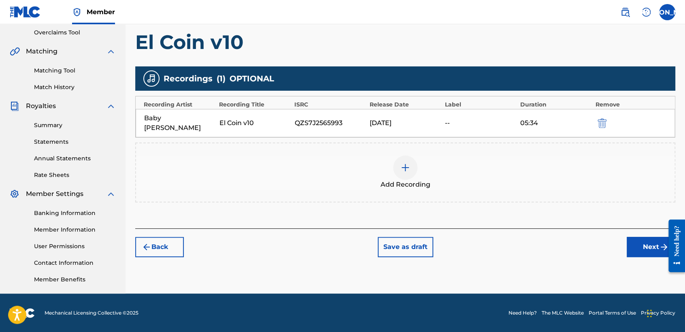
click at [636, 248] on div "Register Work Search Enter Work Details Add Writers Add Publishers & Shares Add…" at bounding box center [406, 84] width 560 height 419
click at [638, 241] on button "Next" at bounding box center [651, 247] width 49 height 20
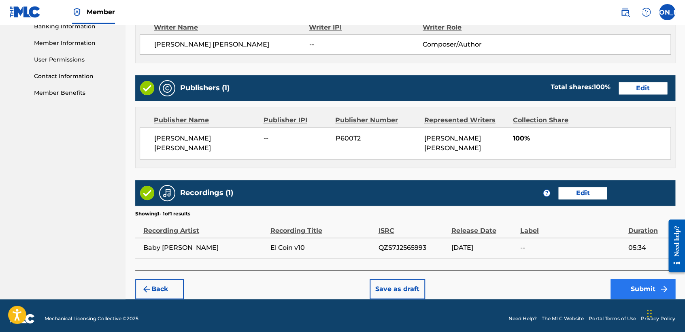
scroll to position [362, 0]
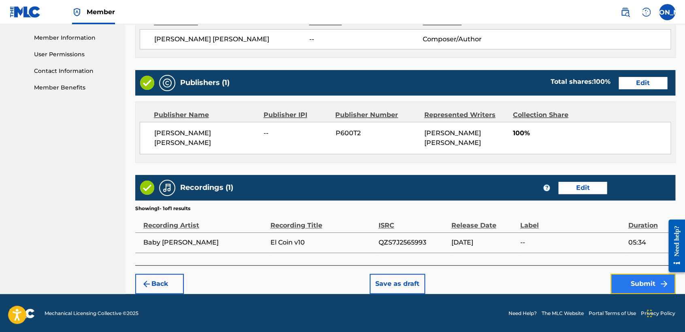
click at [643, 279] on button "Submit" at bounding box center [643, 284] width 65 height 20
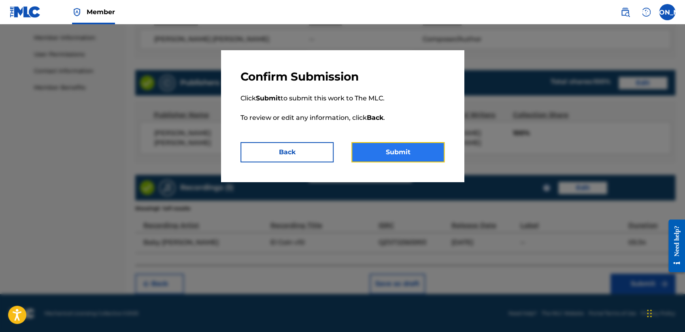
click at [413, 144] on button "Submit" at bounding box center [398, 152] width 93 height 20
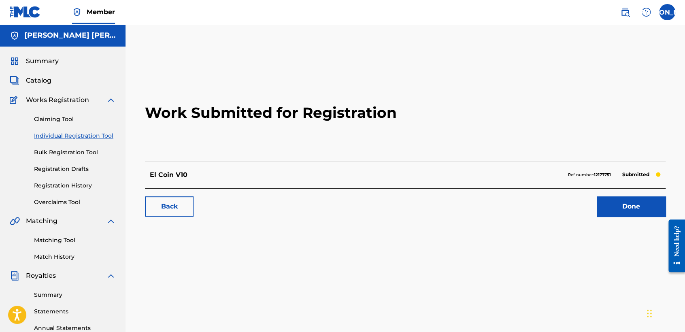
click at [39, 193] on div "Claiming Tool Individual Registration Tool Bulk Registration Tool Registration …" at bounding box center [63, 156] width 106 height 102
click at [44, 189] on link "Registration History" at bounding box center [75, 185] width 82 height 9
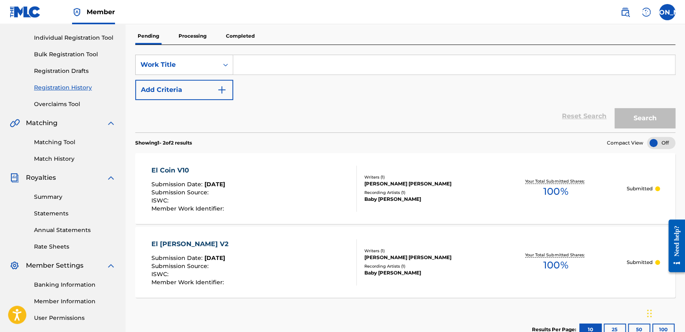
scroll to position [135, 0]
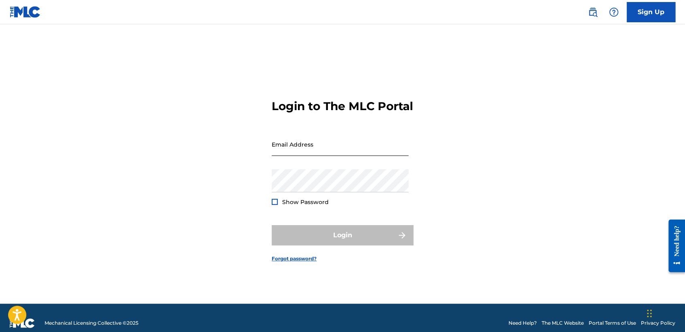
type input "[EMAIL_ADDRESS][DOMAIN_NAME]"
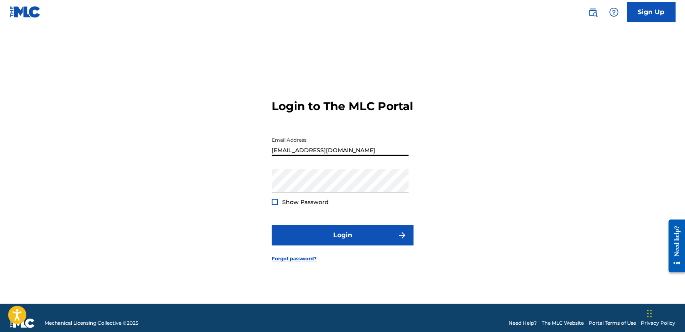
drag, startPoint x: 345, startPoint y: 156, endPoint x: 227, endPoint y: 197, distance: 125.1
click at [227, 197] on div "Login to The MLC Portal Email Address babysyko2401@gmail.com Password Show Pass…" at bounding box center [342, 174] width 567 height 259
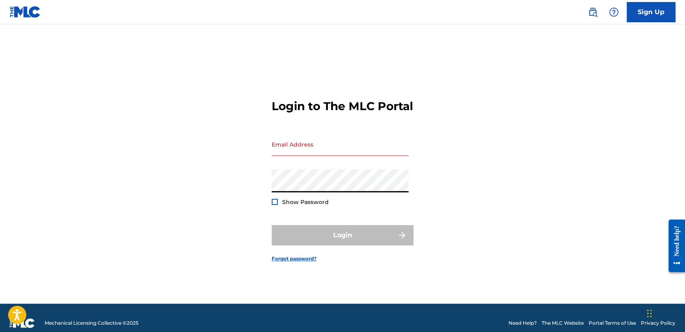
click at [264, 196] on div "Login to The MLC Portal Email Address Password Show Password Login Forgot passw…" at bounding box center [342, 174] width 567 height 259
click at [343, 148] on input "Email Address" at bounding box center [340, 144] width 137 height 23
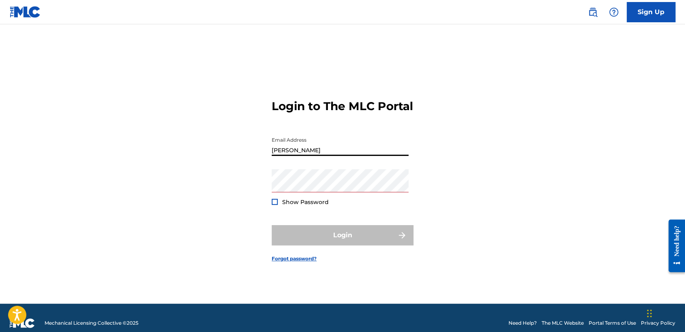
type input "inclan"
